Goal: Navigation & Orientation: Find specific page/section

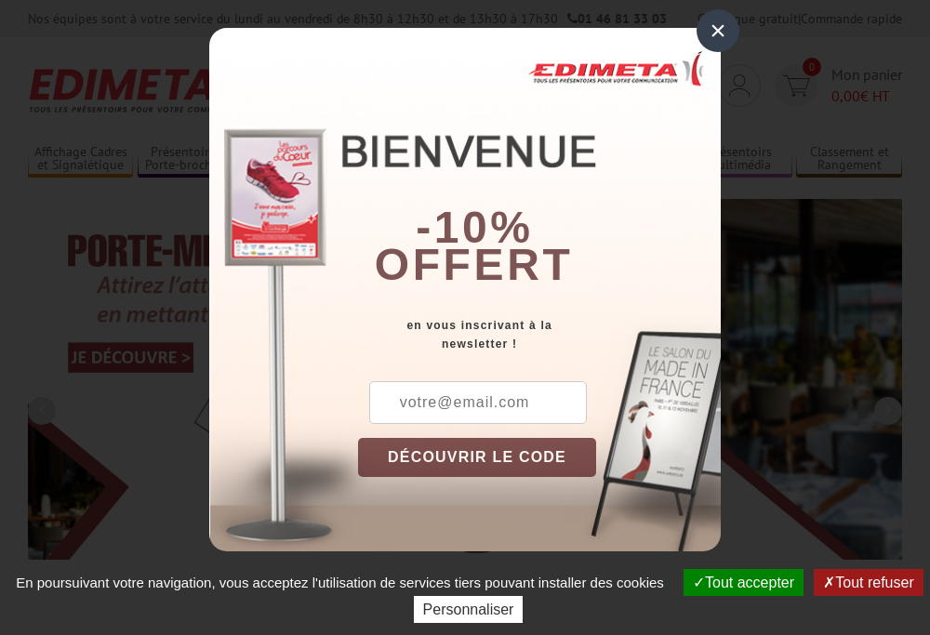
click at [718, 31] on div "×" at bounding box center [717, 30] width 43 height 43
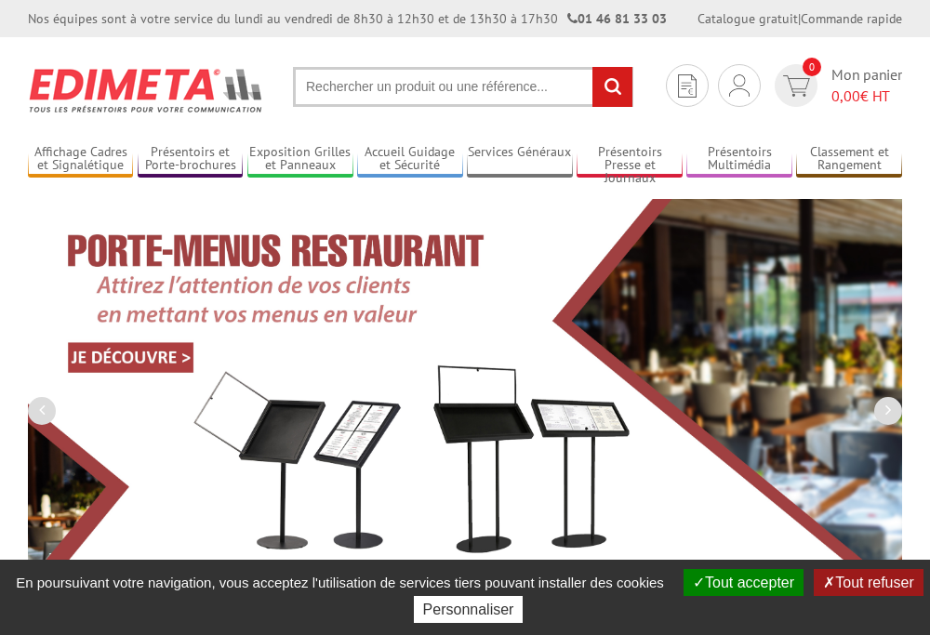
click at [0, 0] on div "Nos équipes sont à votre service du [DATE] au [DATE] de 8h30 à 12h30 et de 13h3…" at bounding box center [465, 18] width 930 height 37
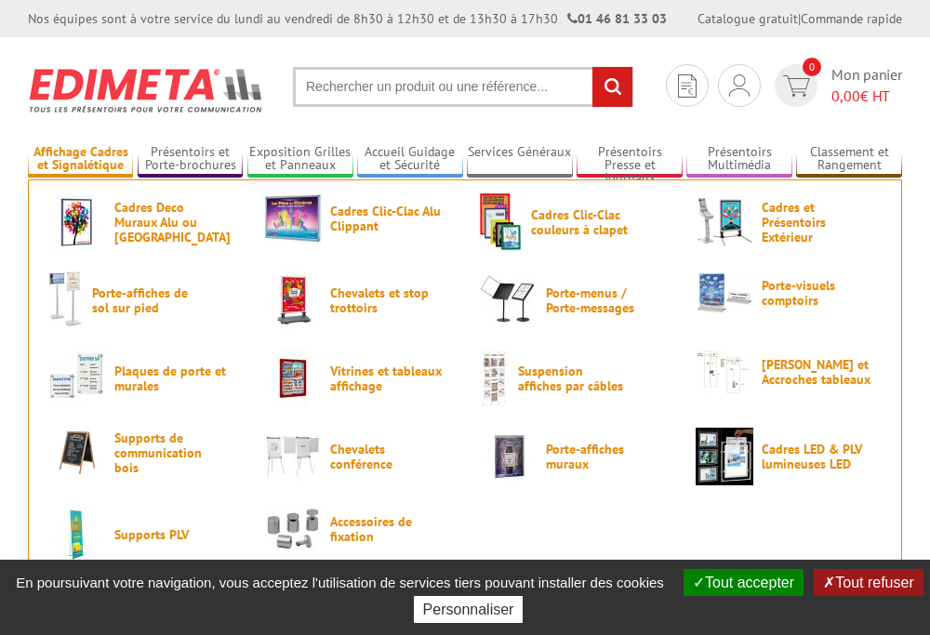
click at [80, 159] on link "Affichage Cadres et Signalétique" at bounding box center [80, 159] width 105 height 31
